Goal: Information Seeking & Learning: Understand process/instructions

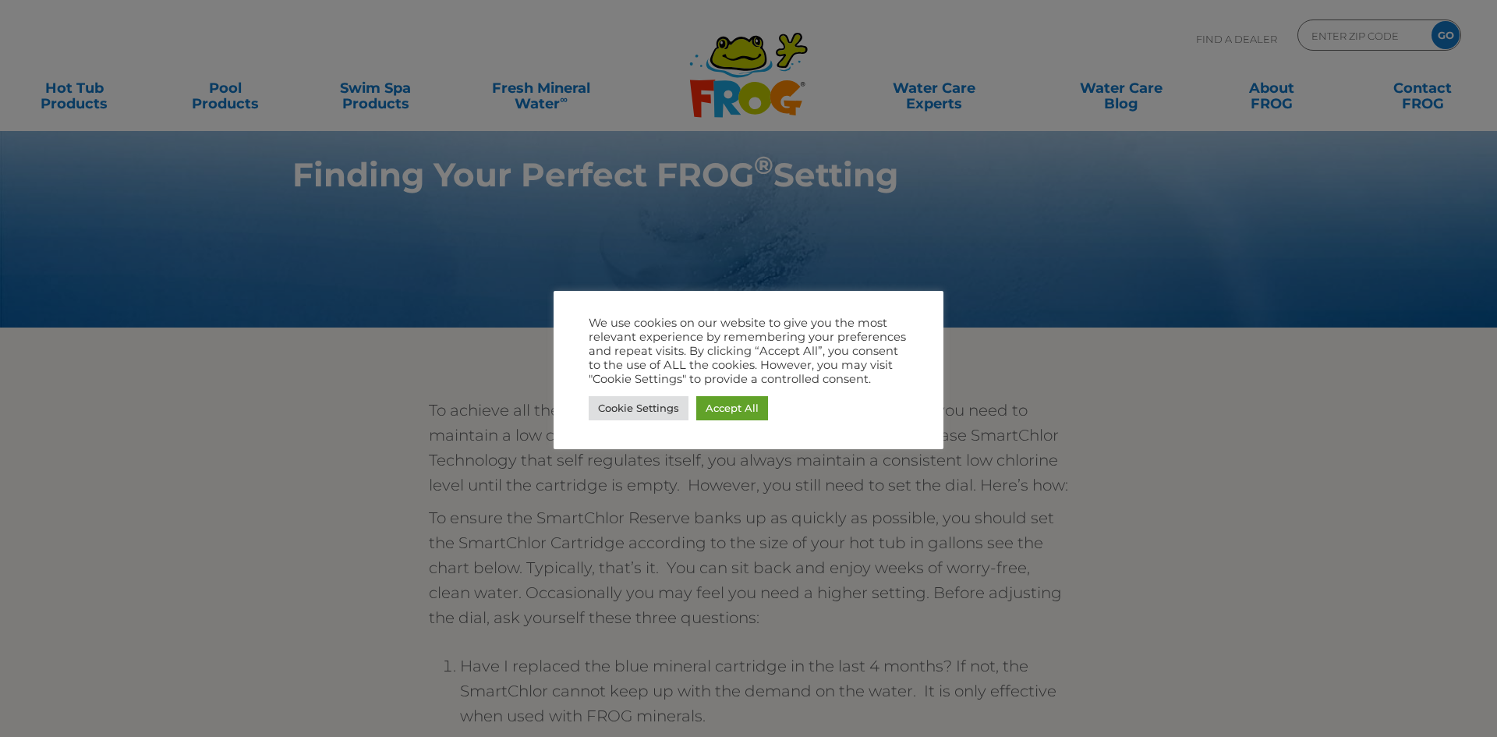
click at [777, 490] on div at bounding box center [748, 368] width 1497 height 737
click at [609, 408] on link "Cookie Settings" at bounding box center [639, 408] width 100 height 24
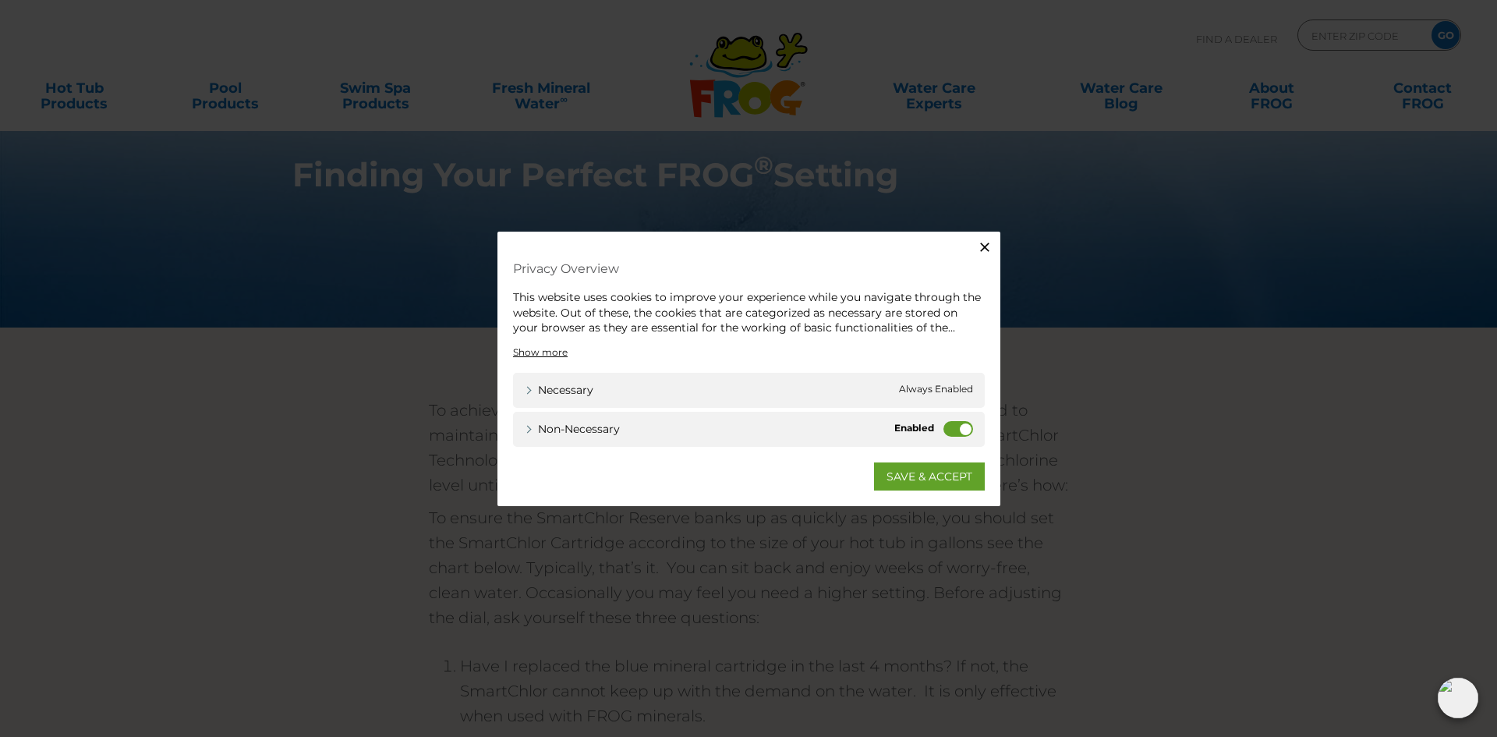
click at [975, 439] on div "Non-necessary Non-necessary" at bounding box center [749, 428] width 472 height 35
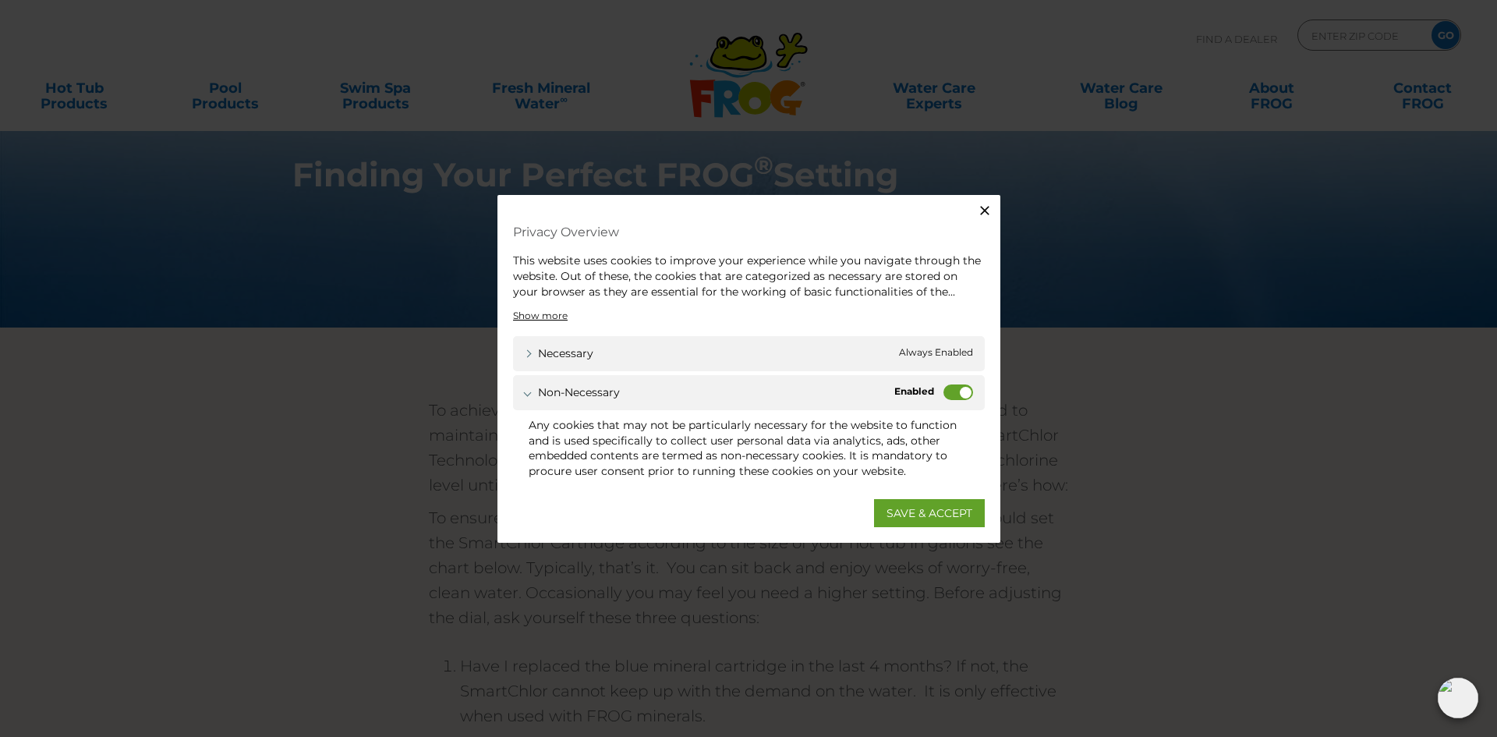
click at [953, 399] on label "Non-necessary" at bounding box center [958, 392] width 30 height 16
click at [0, 0] on input "Non-necessary" at bounding box center [0, 0] width 0 height 0
click at [929, 516] on link "SAVE & ACCEPT" at bounding box center [929, 512] width 111 height 28
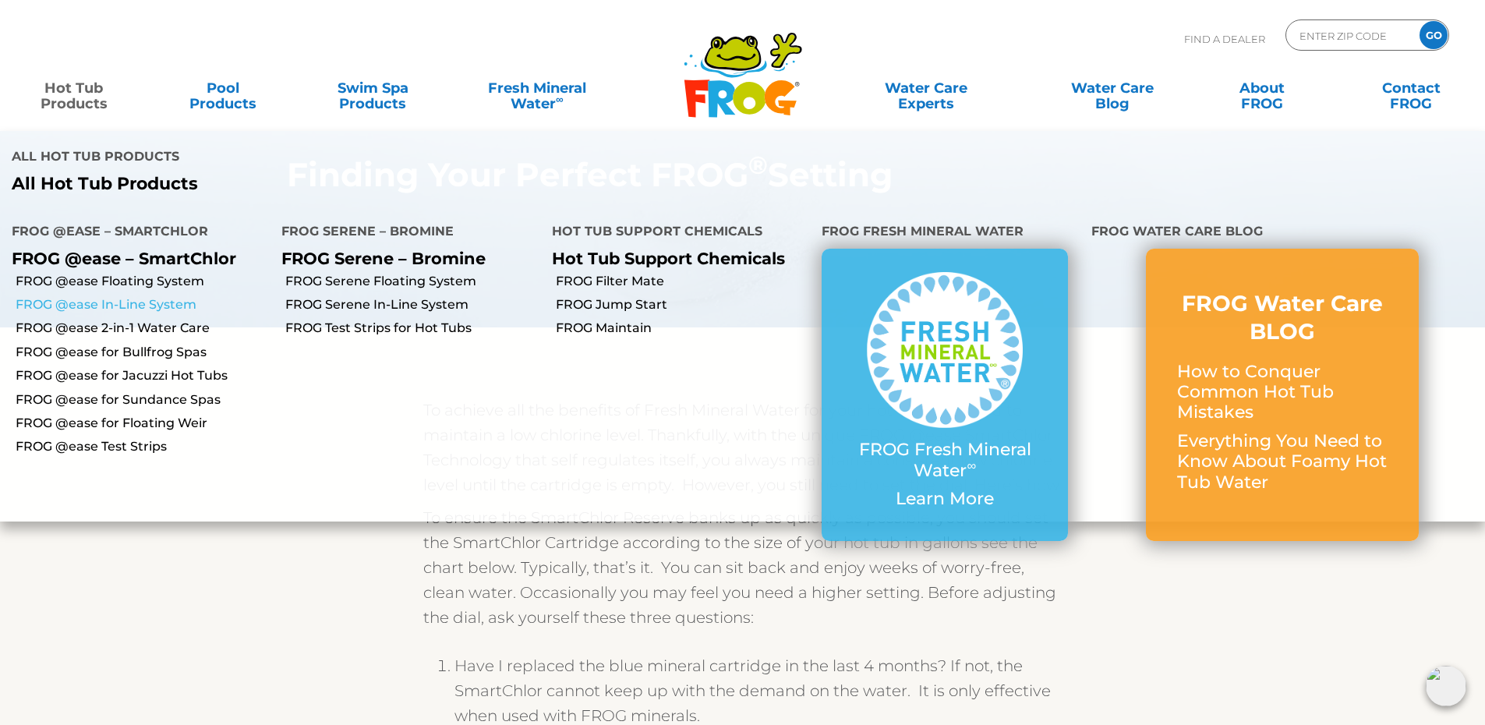
click at [83, 296] on link "FROG @ease In-Line System" at bounding box center [143, 304] width 254 height 17
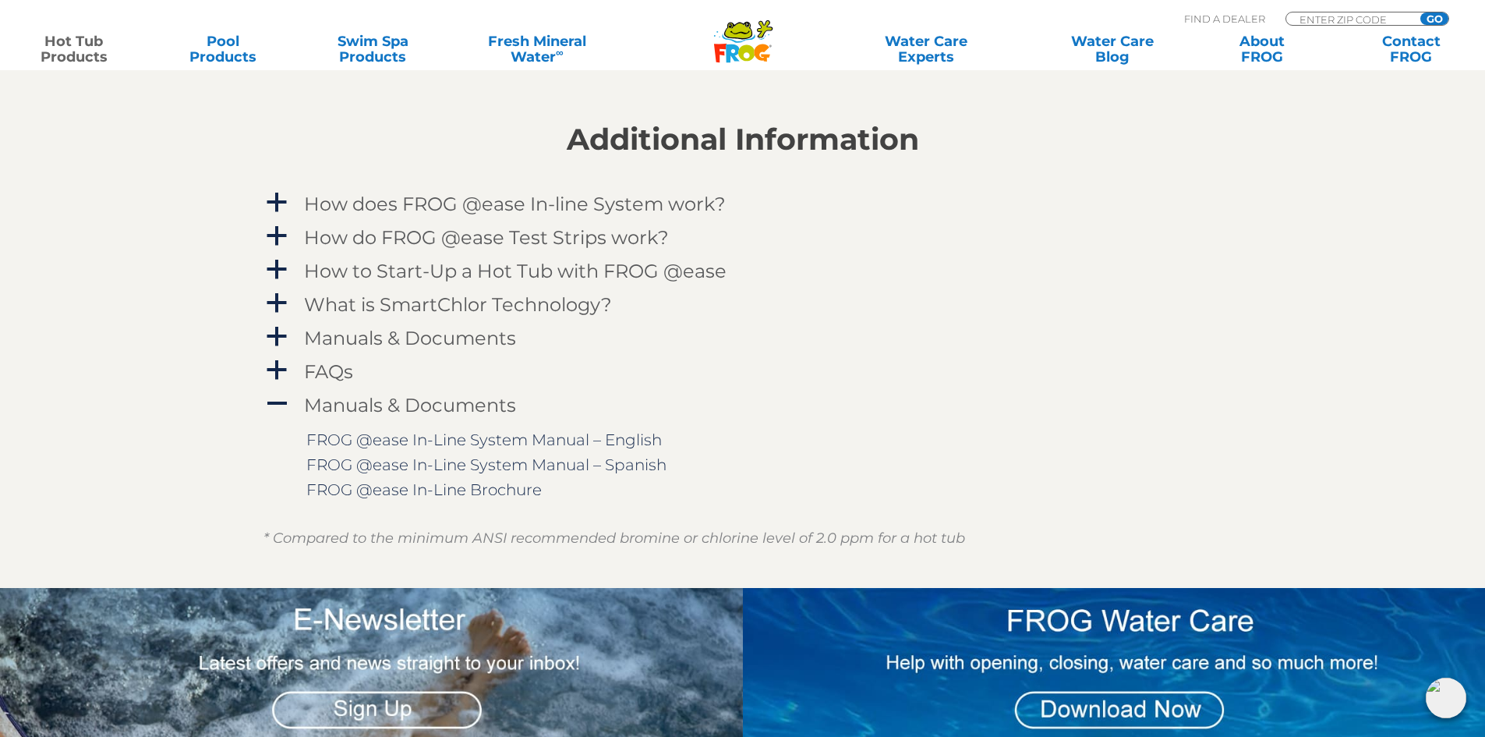
scroll to position [1559, 0]
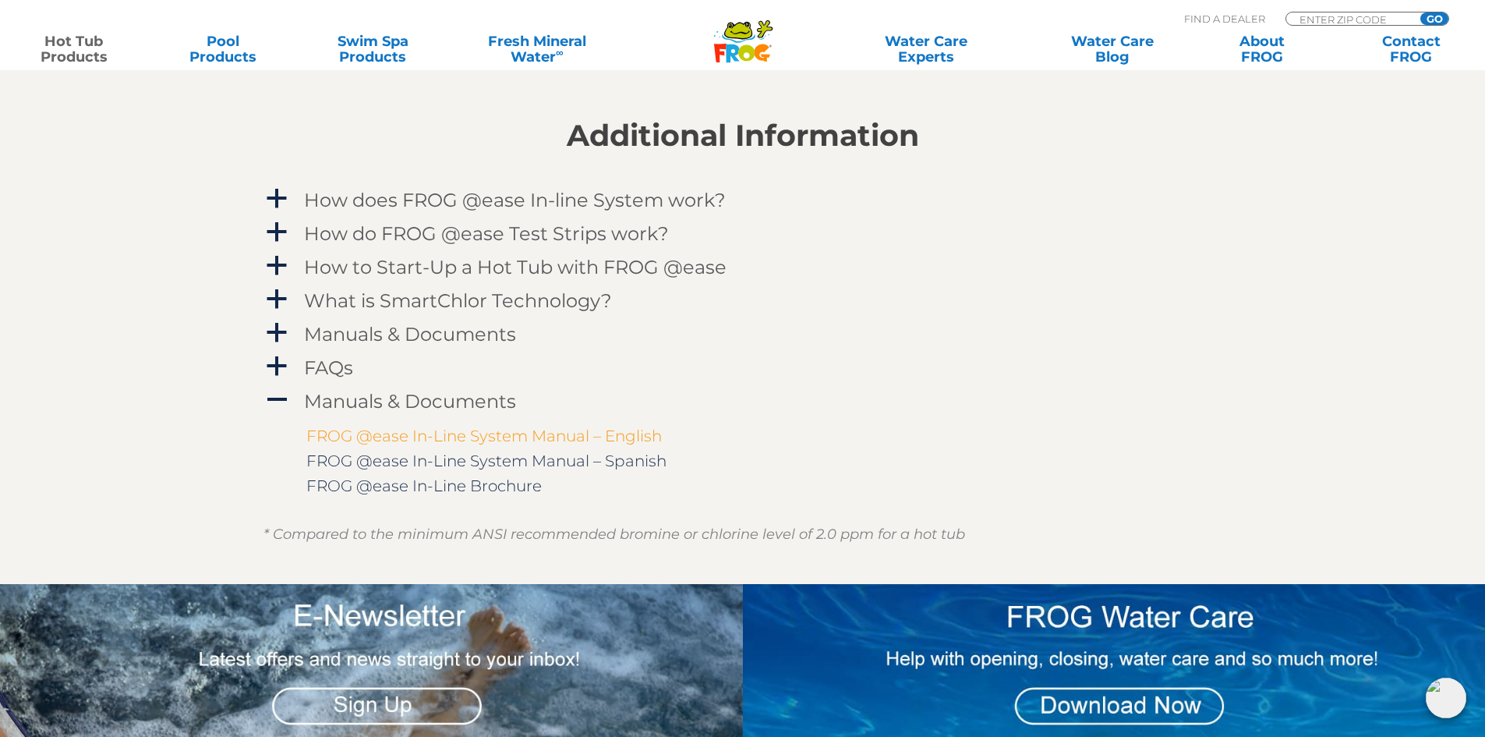
click at [478, 436] on link "FROG @ease In-Line System Manual – English" at bounding box center [483, 435] width 355 height 19
click at [129, 371] on section "Additional Information a How does FROG @ease In-line System work? The @ease Sys…" at bounding box center [742, 318] width 1485 height 532
click at [548, 263] on h4 "How to Start-Up a Hot Tub with FROG @ease" at bounding box center [515, 266] width 423 height 21
